Goal: Transaction & Acquisition: Purchase product/service

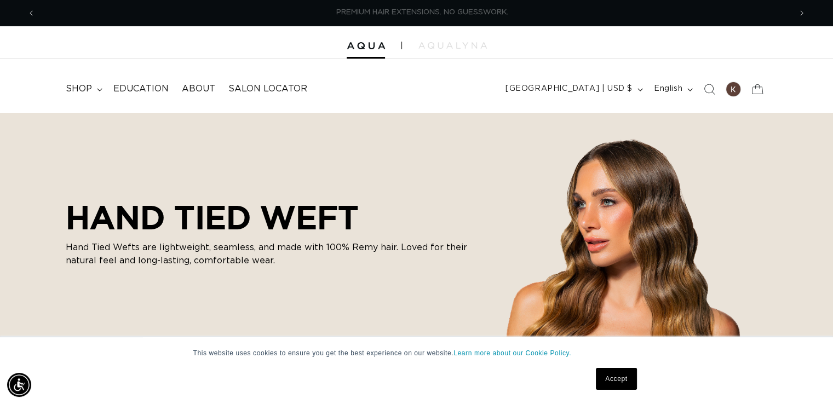
scroll to position [0, 755]
click at [731, 95] on div at bounding box center [732, 89] width 15 height 15
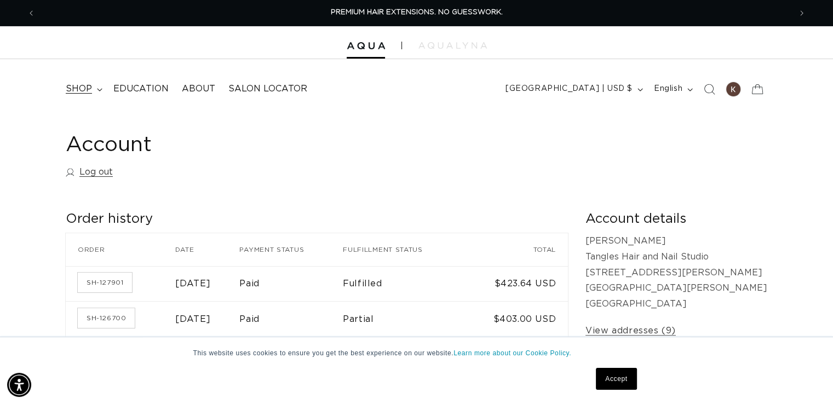
click at [97, 89] on icon at bounding box center [99, 89] width 5 height 3
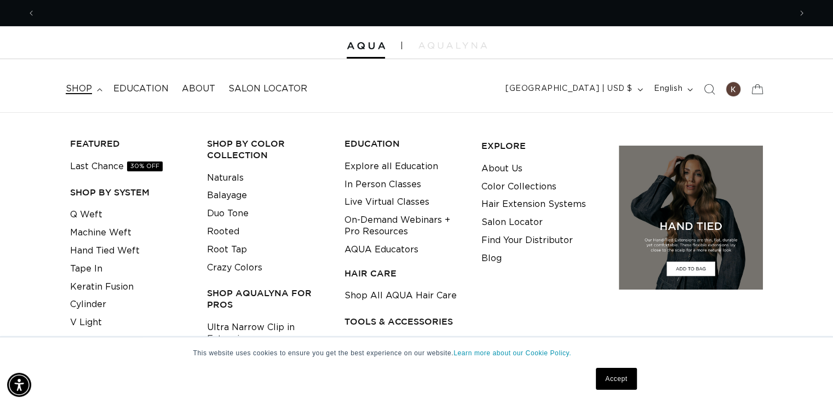
scroll to position [0, 755]
click at [77, 213] on link "Q Weft" at bounding box center [86, 215] width 32 height 18
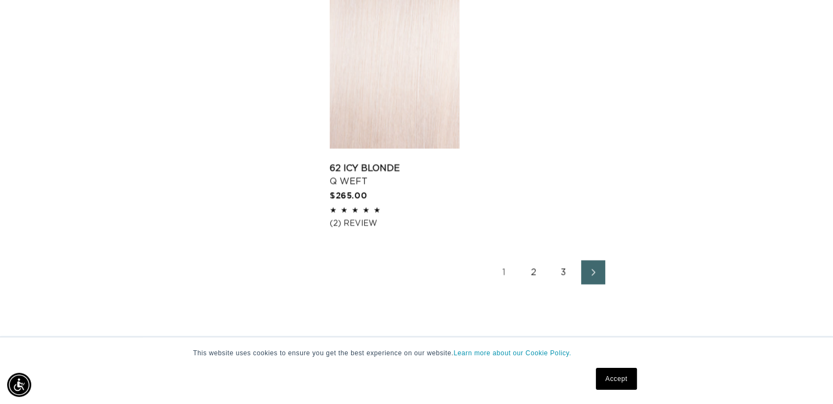
scroll to position [1916, 0]
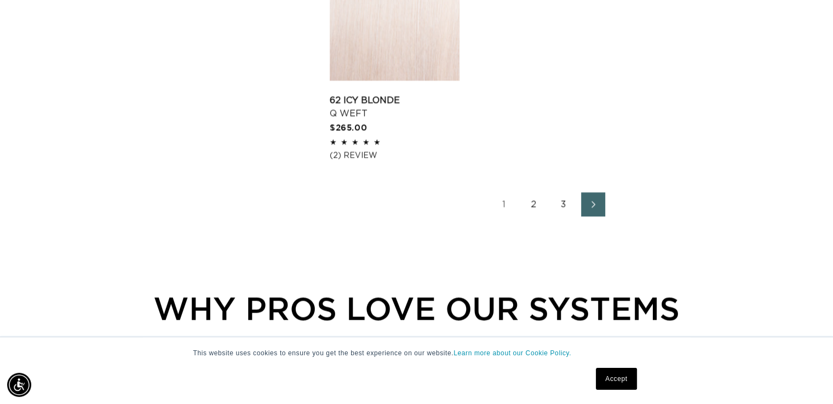
click at [537, 208] on link "2" at bounding box center [534, 204] width 24 height 24
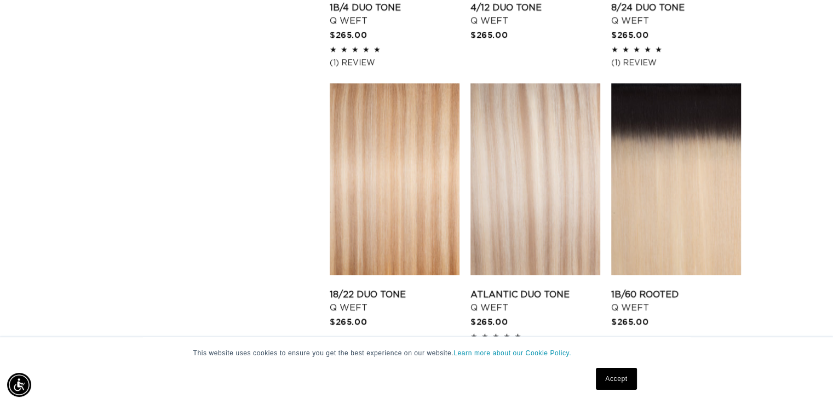
scroll to position [1204, 0]
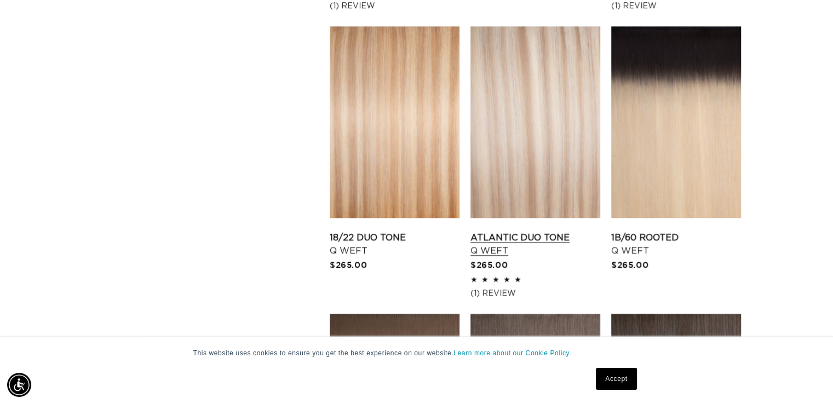
click at [482, 231] on link "Atlantic Duo Tone Q Weft" at bounding box center [535, 244] width 130 height 26
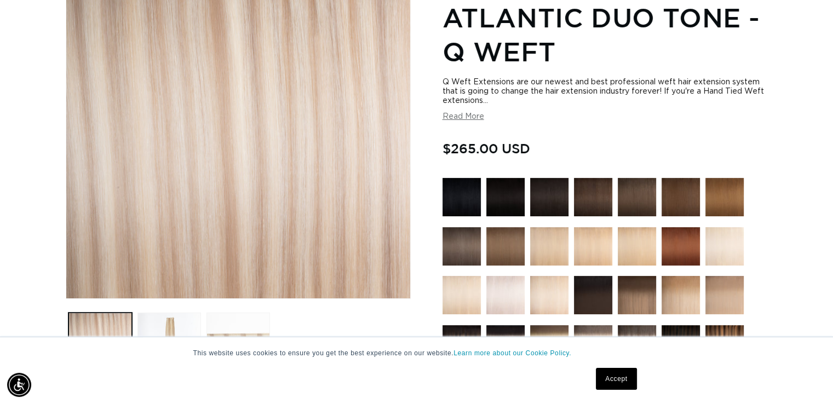
click at [609, 373] on link "Accept" at bounding box center [616, 379] width 41 height 22
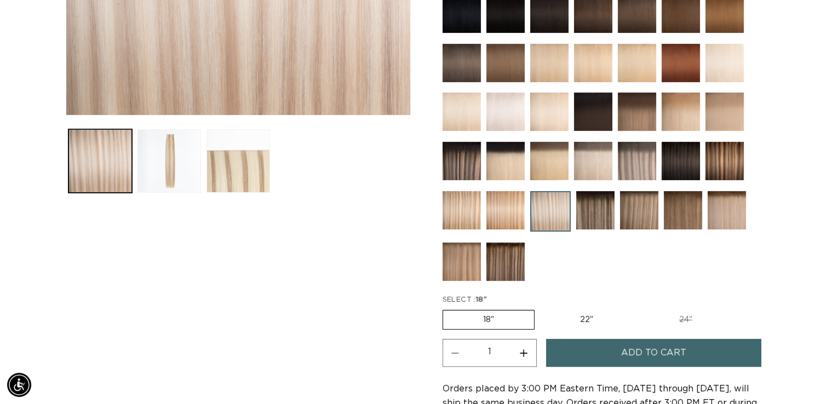
scroll to position [438, 0]
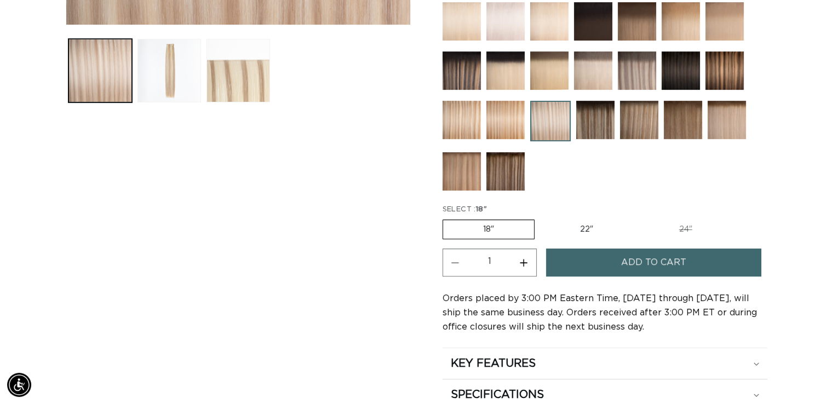
click at [591, 267] on button "Add to cart" at bounding box center [654, 263] width 216 height 28
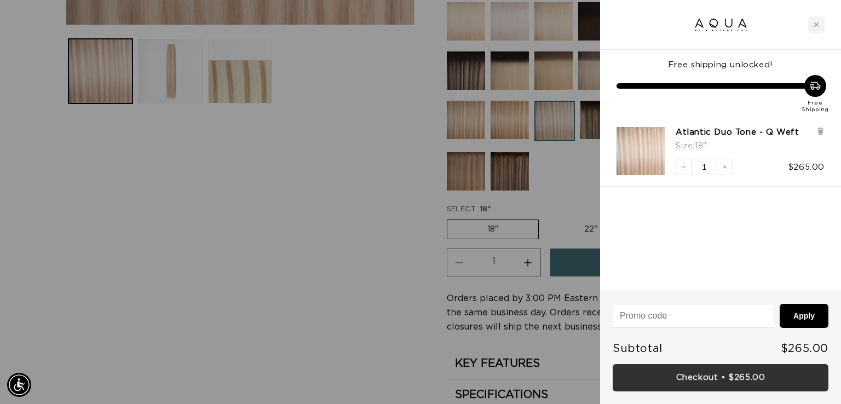
scroll to position [0, 0]
click at [704, 374] on link "Checkout • $265.00" at bounding box center [721, 378] width 216 height 28
